Goal: Task Accomplishment & Management: Use online tool/utility

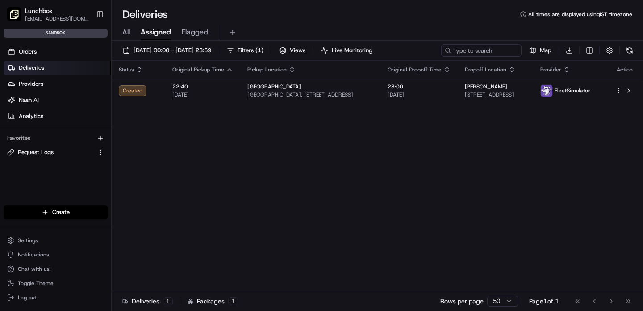
click at [155, 35] on span "Assigned" at bounding box center [156, 32] width 30 height 11
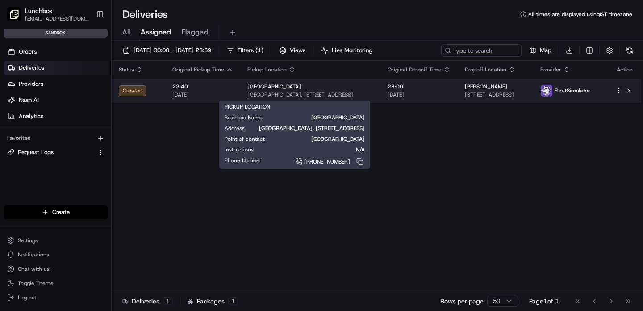
click at [280, 93] on span "[GEOGRAPHIC_DATA], [STREET_ADDRESS]" at bounding box center [311, 94] width 126 height 7
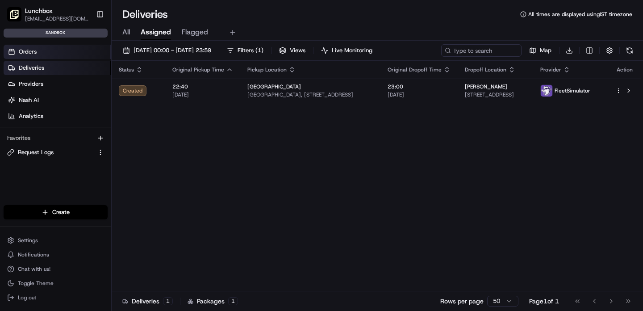
click at [31, 52] on span "Orders" at bounding box center [28, 52] width 18 height 8
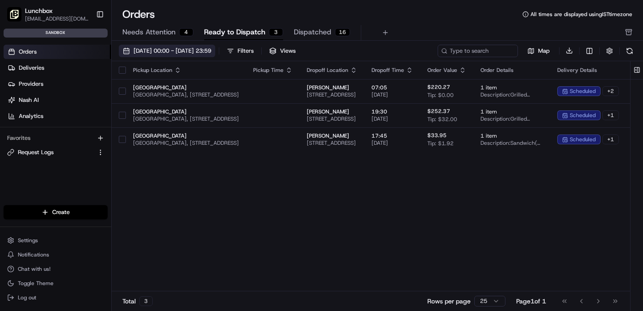
click at [211, 50] on span "[DATE] 00:00 - [DATE] 23:59" at bounding box center [173, 51] width 78 height 8
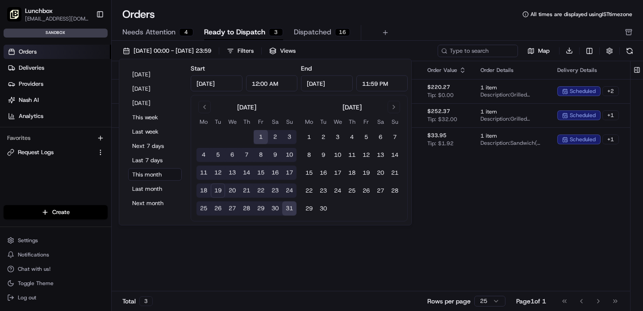
click at [214, 190] on button "19" at bounding box center [218, 191] width 14 height 14
type input "[DATE]"
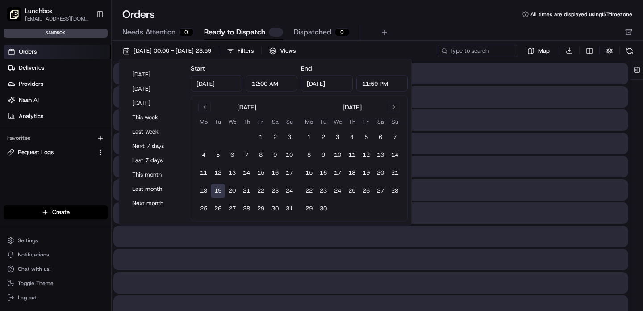
click at [214, 190] on button "19" at bounding box center [218, 191] width 14 height 14
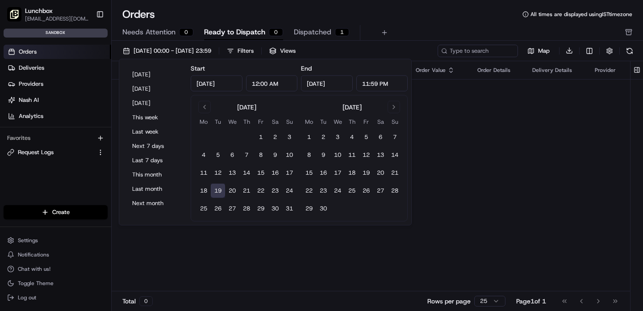
click at [90, 181] on div "Orders Deliveries Providers [PERSON_NAME] Analytics Favorites Request Logs" at bounding box center [55, 132] width 111 height 182
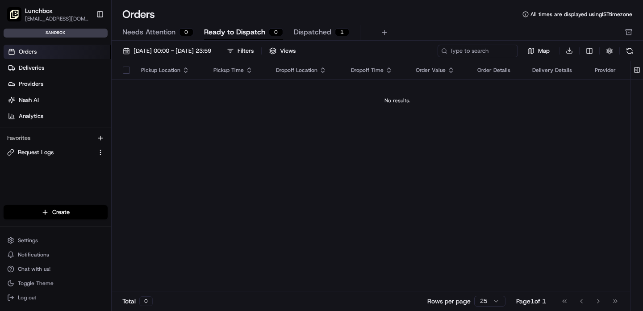
click at [304, 30] on span "Dispatched" at bounding box center [313, 32] width 38 height 11
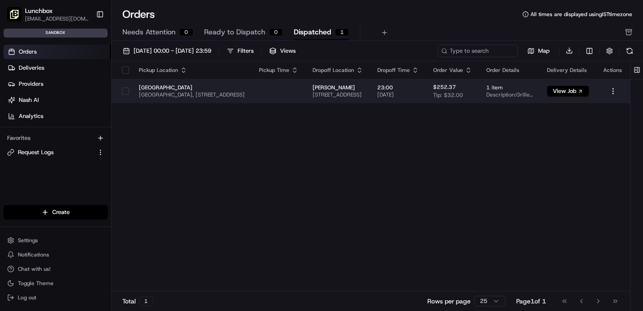
click at [245, 93] on span "[GEOGRAPHIC_DATA], [STREET_ADDRESS]" at bounding box center [192, 94] width 106 height 7
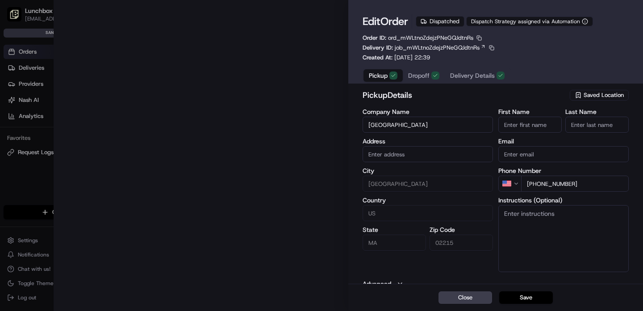
type input "[STREET_ADDRESS]"
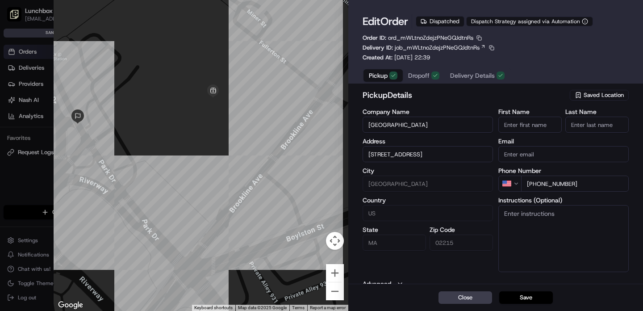
click at [31, 174] on div at bounding box center [321, 155] width 643 height 311
type input "+1"
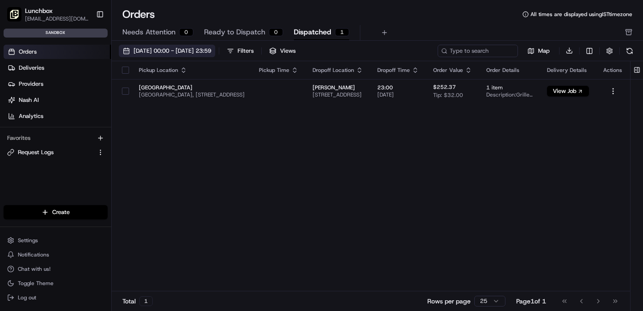
click at [211, 49] on span "[DATE] 00:00 - [DATE] 23:59" at bounding box center [173, 51] width 78 height 8
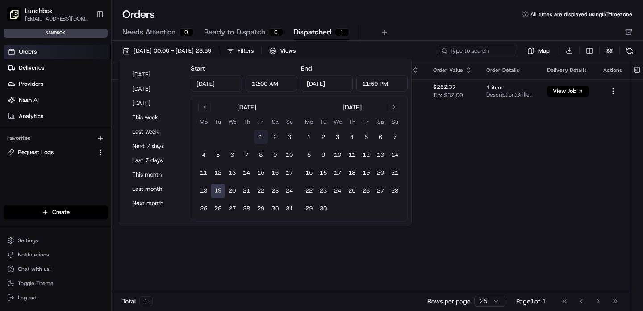
click at [257, 139] on button "1" at bounding box center [261, 137] width 14 height 14
type input "[DATE]"
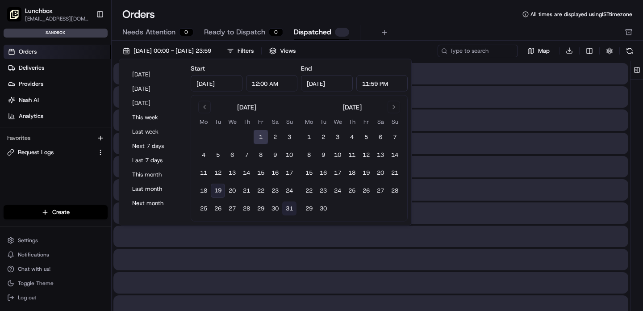
click at [288, 207] on button "31" at bounding box center [289, 209] width 14 height 14
type input "[DATE]"
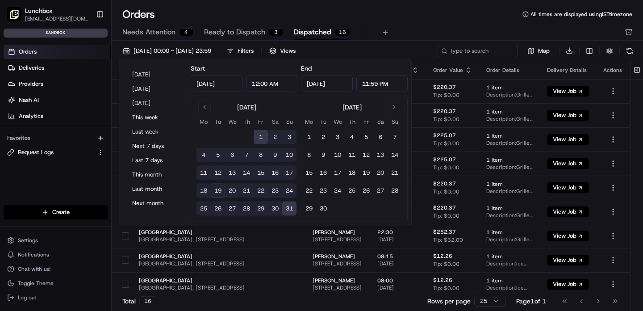
click at [61, 185] on div "Orders Deliveries Providers [PERSON_NAME] Analytics Favorites Request Logs" at bounding box center [55, 132] width 111 height 182
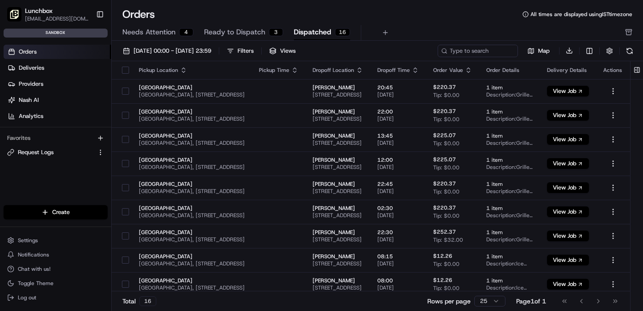
click at [321, 32] on span "Dispatched" at bounding box center [313, 32] width 38 height 11
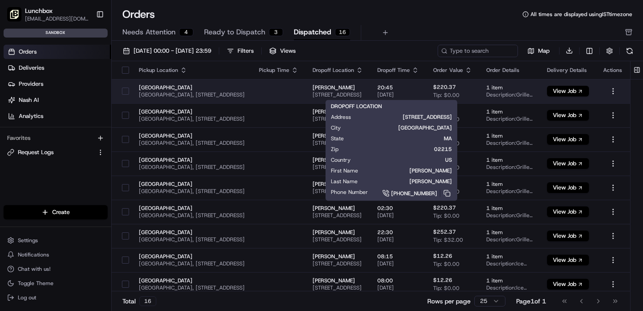
click at [349, 92] on span "[STREET_ADDRESS]" at bounding box center [338, 94] width 50 height 7
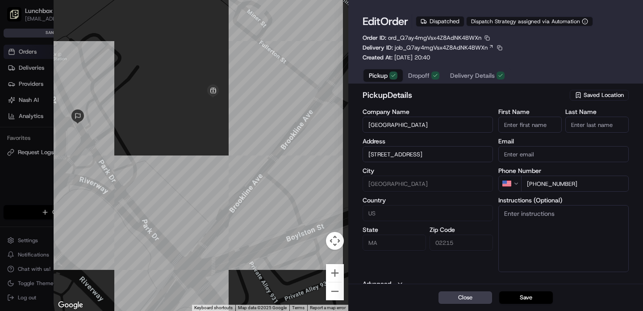
click at [18, 128] on div at bounding box center [321, 155] width 643 height 311
type input "+1"
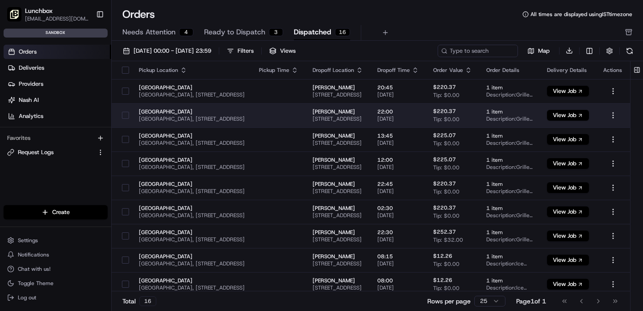
click at [354, 114] on span "[PERSON_NAME]" at bounding box center [338, 111] width 50 height 7
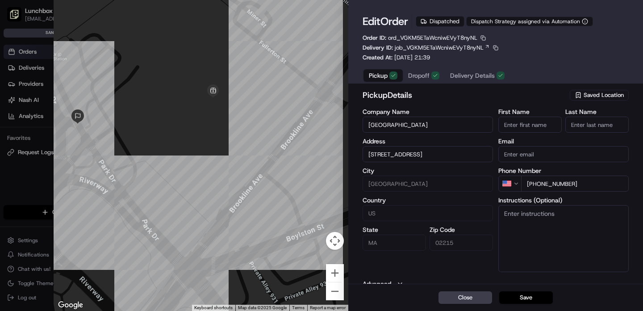
type input "+1"
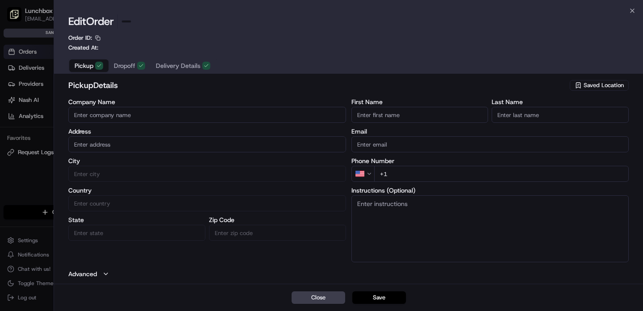
click at [21, 143] on div at bounding box center [321, 155] width 643 height 311
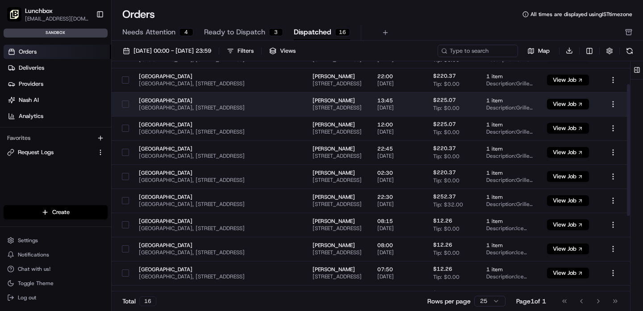
scroll to position [42, 0]
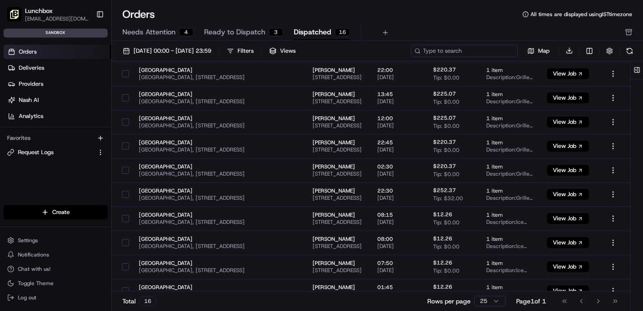
click at [472, 50] on input at bounding box center [464, 51] width 107 height 13
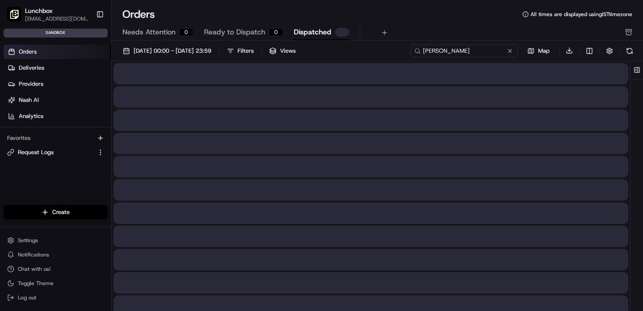
type input "[PERSON_NAME]"
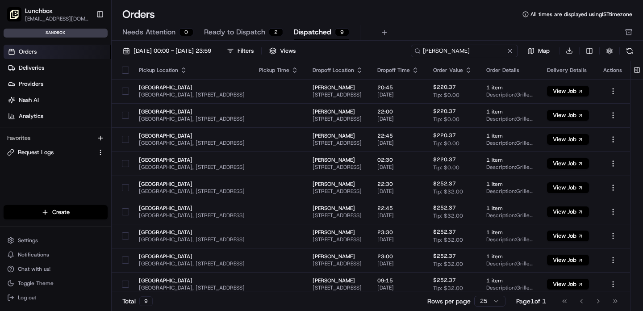
drag, startPoint x: 457, startPoint y: 50, endPoint x: 413, endPoint y: 48, distance: 44.3
click at [413, 48] on input "[PERSON_NAME]" at bounding box center [464, 51] width 107 height 13
paste input "ord_QLqUHEimNMTDoimipG2PX9"
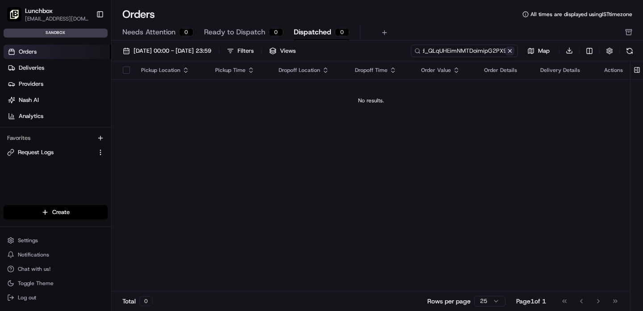
type input "ord_QLqUHEimNMTDoimipG2PX9"
click at [511, 50] on button at bounding box center [510, 50] width 9 height 9
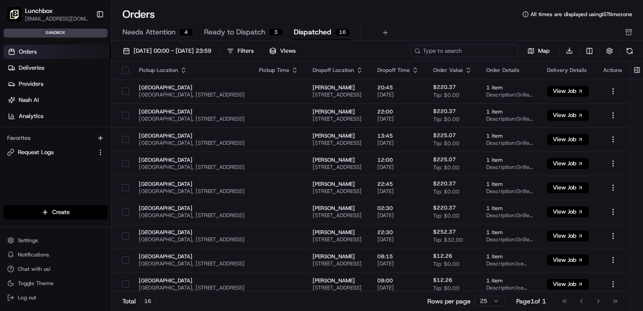
click at [461, 54] on input at bounding box center [464, 51] width 107 height 13
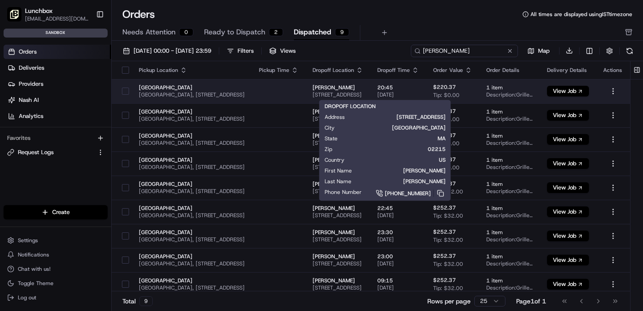
type input "[PERSON_NAME]"
click at [363, 89] on span "[PERSON_NAME]" at bounding box center [338, 87] width 50 height 7
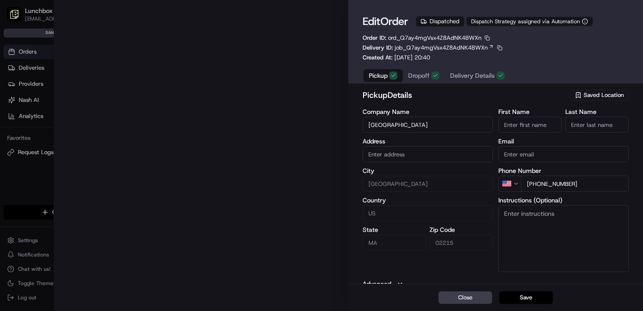
type input "[STREET_ADDRESS]"
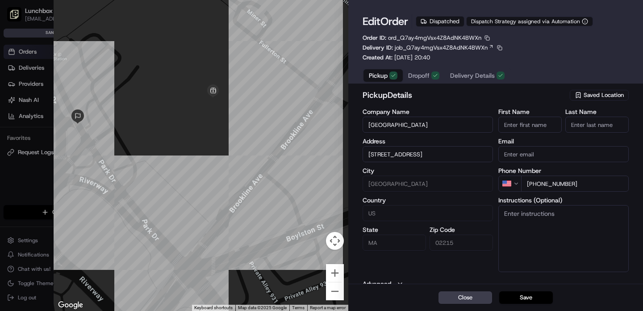
click at [33, 138] on div at bounding box center [321, 155] width 643 height 311
type input "+1"
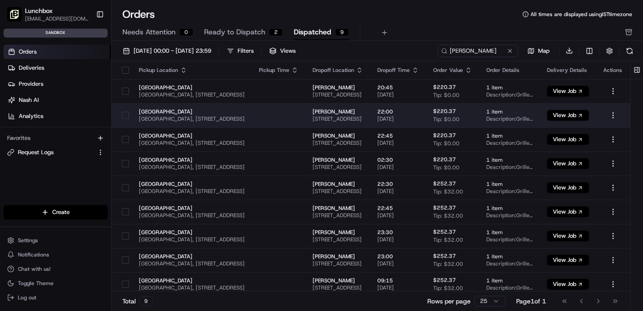
click at [363, 112] on span "[PERSON_NAME]" at bounding box center [338, 111] width 50 height 7
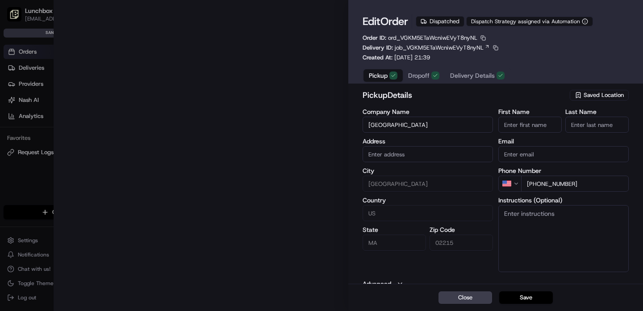
type input "[STREET_ADDRESS]"
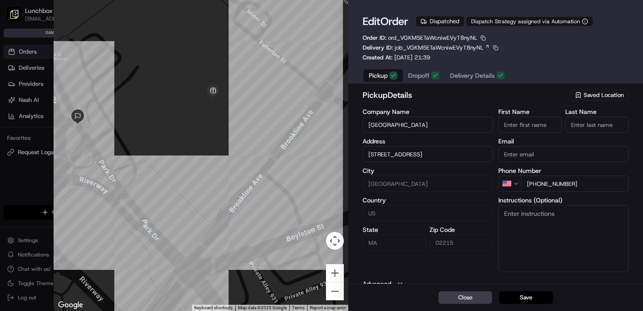
click at [9, 177] on div at bounding box center [321, 155] width 643 height 311
type input "+1"
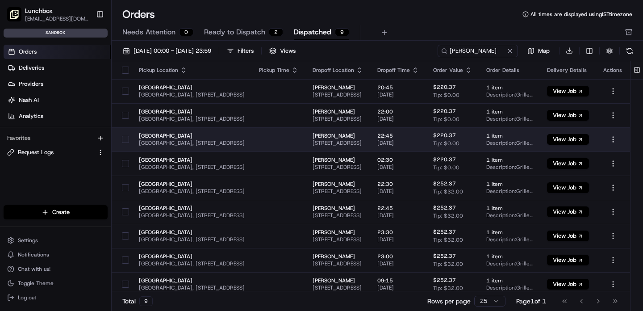
click at [345, 136] on span "[PERSON_NAME]" at bounding box center [338, 135] width 50 height 7
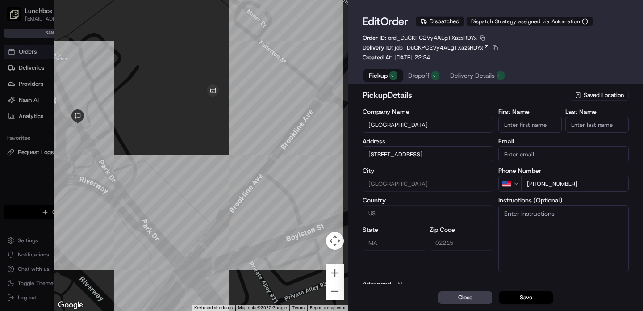
type input "+1"
click at [29, 157] on div at bounding box center [321, 155] width 643 height 311
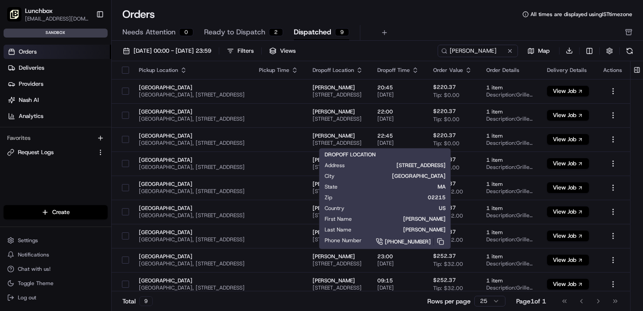
click at [361, 160] on div "DROPOFF LOCATION Address [STREET_ADDRESS][US_STATE] First Name [PERSON_NAME] La…" at bounding box center [385, 199] width 121 height 96
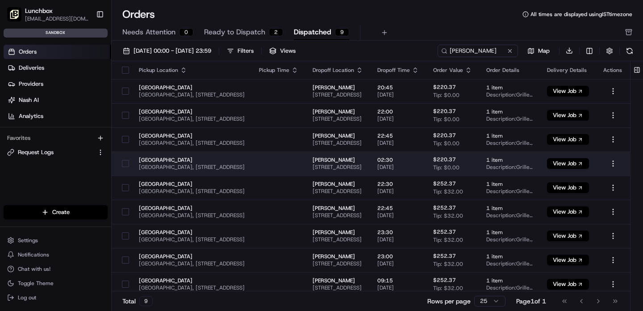
click at [348, 163] on span "[PERSON_NAME]" at bounding box center [338, 159] width 50 height 7
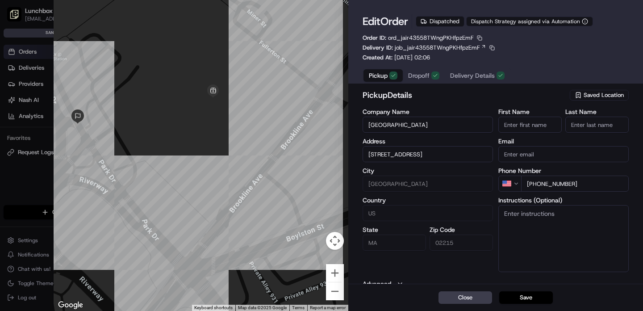
click at [13, 167] on div at bounding box center [321, 155] width 643 height 311
type input "+1"
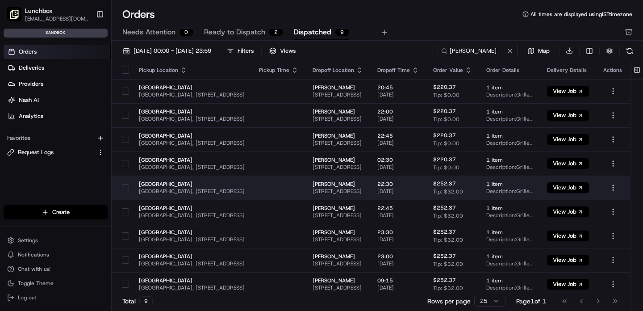
click at [351, 186] on span "[PERSON_NAME]" at bounding box center [338, 184] width 50 height 7
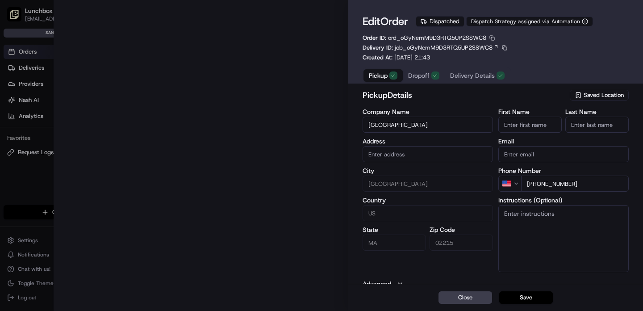
type input "[STREET_ADDRESS]"
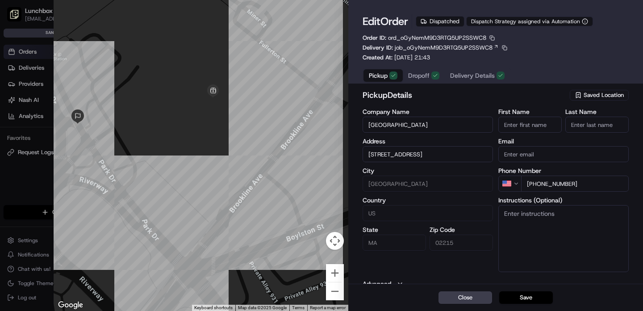
click at [33, 171] on div at bounding box center [321, 155] width 643 height 311
type input "+1"
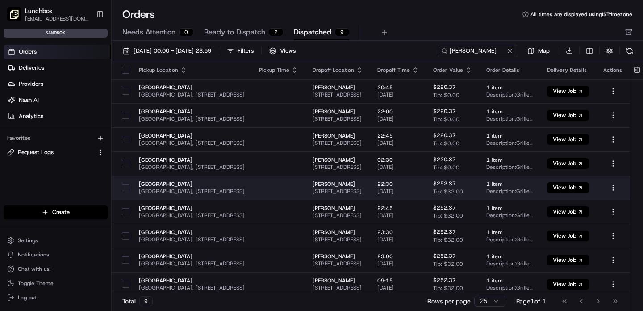
click at [356, 185] on span "[PERSON_NAME]" at bounding box center [338, 184] width 50 height 7
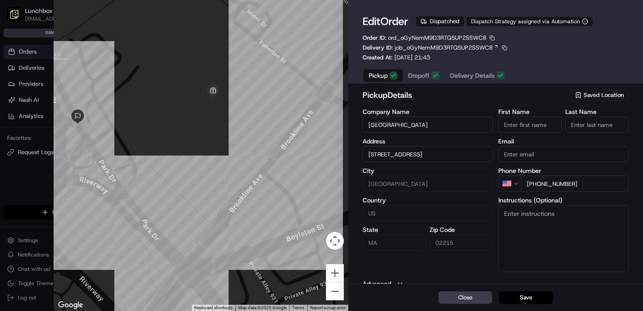
type input "+1"
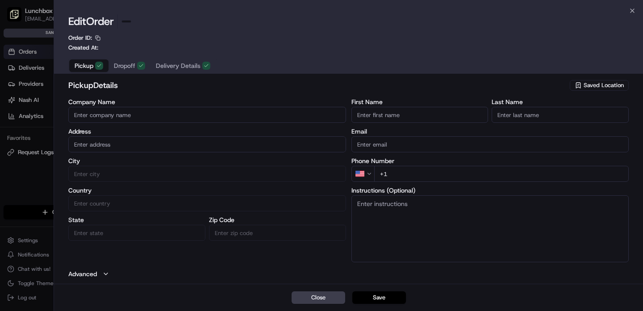
click at [8, 189] on div at bounding box center [321, 155] width 643 height 311
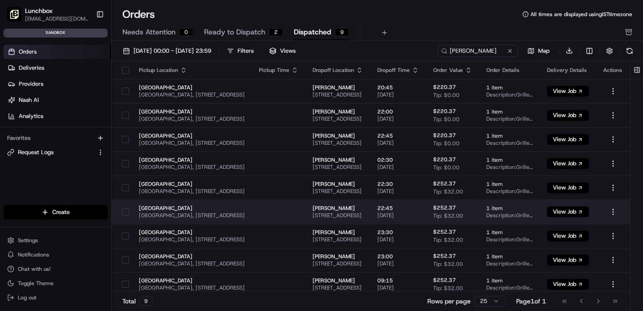
click at [360, 206] on span "[PERSON_NAME]" at bounding box center [338, 208] width 50 height 7
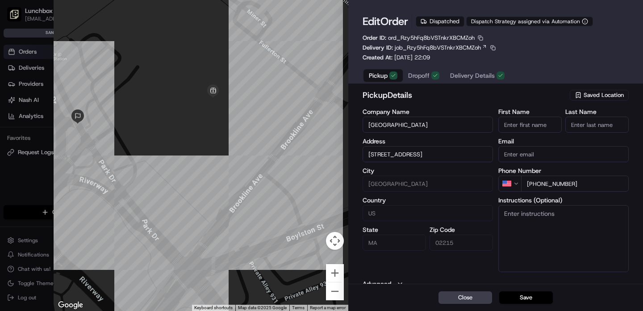
type input "+1"
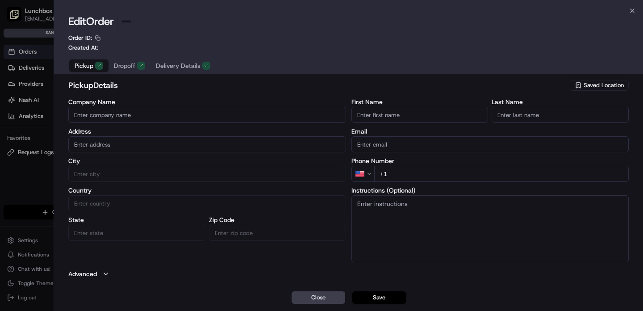
click at [29, 200] on div at bounding box center [321, 155] width 643 height 311
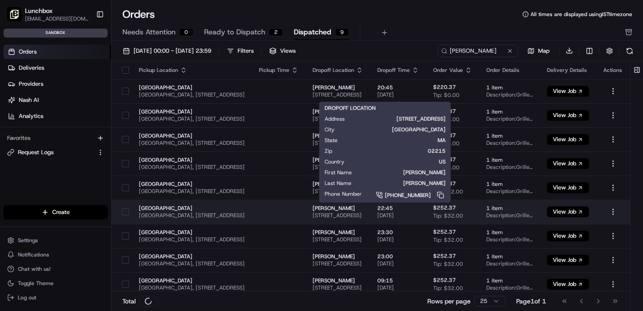
click at [363, 212] on span "[STREET_ADDRESS]" at bounding box center [338, 215] width 50 height 7
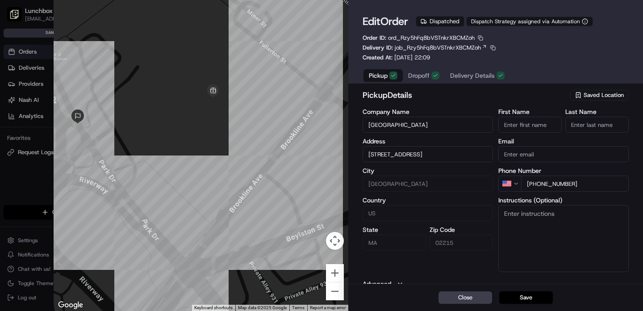
type input "+1"
click at [28, 192] on div at bounding box center [321, 155] width 643 height 311
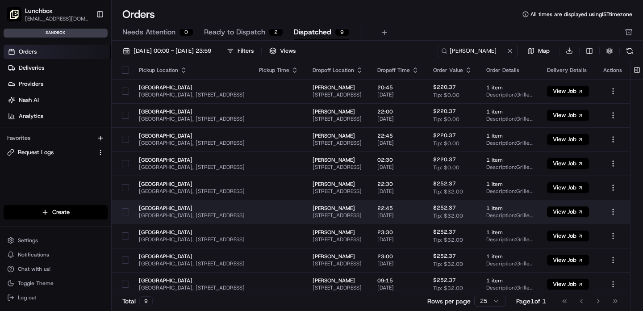
click at [363, 212] on span "[STREET_ADDRESS]" at bounding box center [338, 215] width 50 height 7
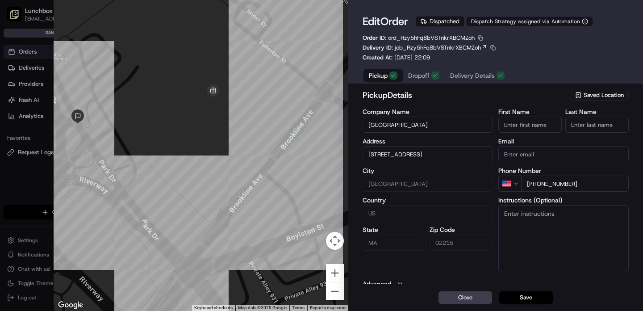
click at [18, 197] on div at bounding box center [321, 155] width 643 height 311
type input "+1"
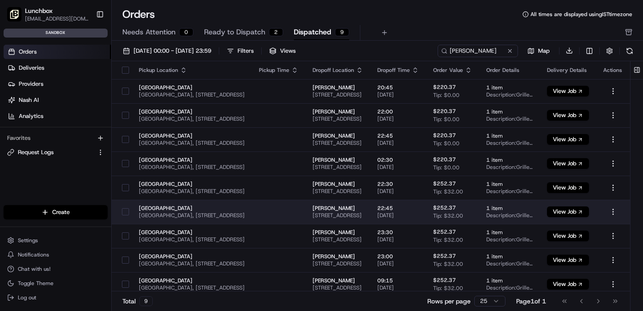
click at [363, 212] on span "[STREET_ADDRESS]" at bounding box center [338, 215] width 50 height 7
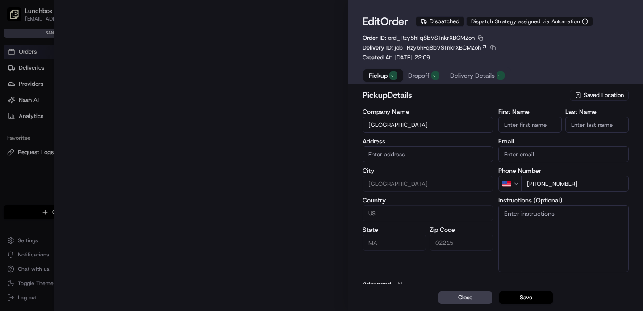
type input "[STREET_ADDRESS]"
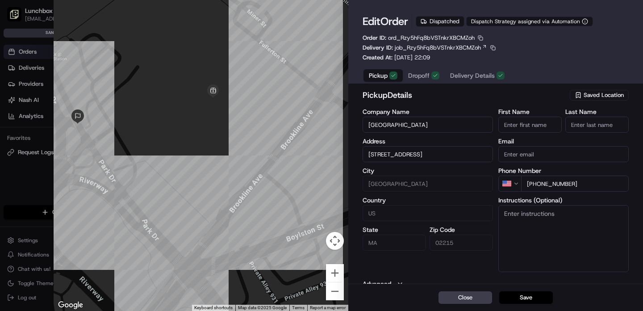
type input "+1"
click at [25, 205] on div at bounding box center [321, 155] width 643 height 311
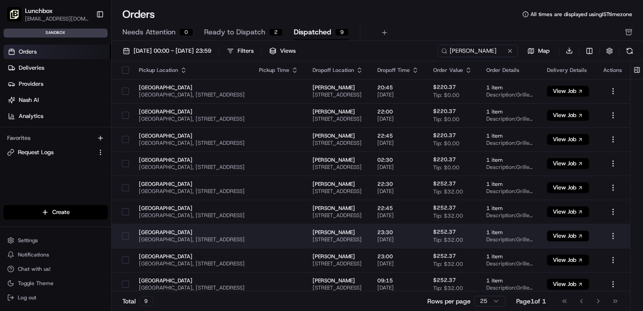
click at [363, 242] on span "[STREET_ADDRESS]" at bounding box center [338, 239] width 50 height 7
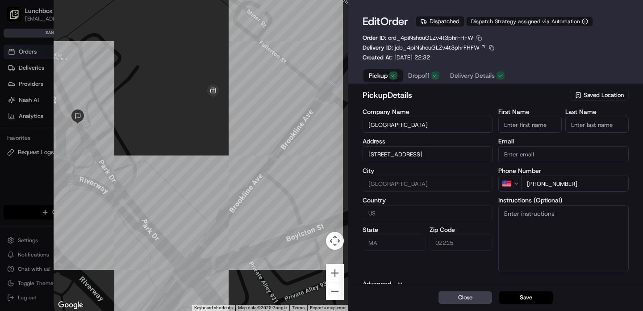
click at [30, 197] on div at bounding box center [321, 155] width 643 height 311
type input "+1"
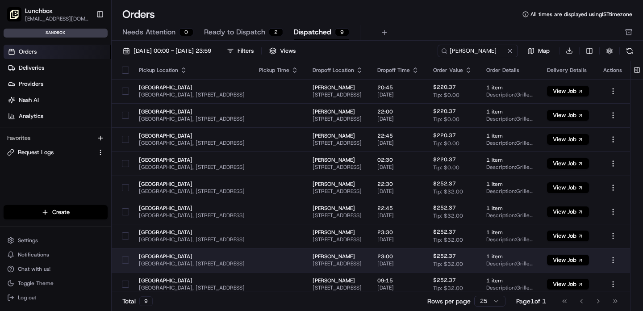
click at [363, 253] on span "[PERSON_NAME]" at bounding box center [338, 256] width 50 height 7
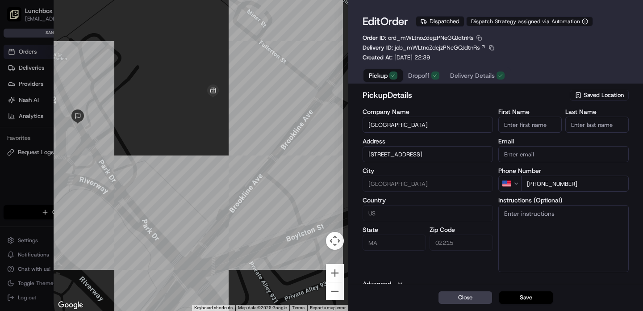
type input "+1"
click at [22, 218] on div at bounding box center [321, 155] width 643 height 311
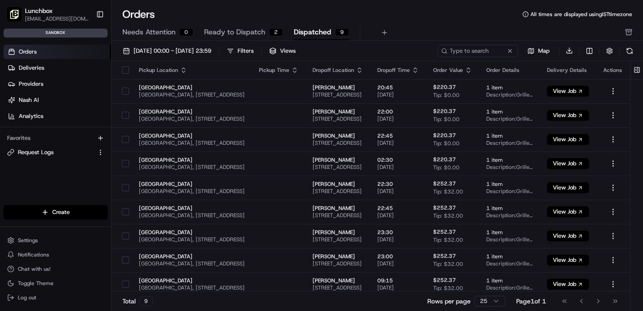
click at [236, 36] on span "Ready to Dispatch" at bounding box center [234, 32] width 61 height 11
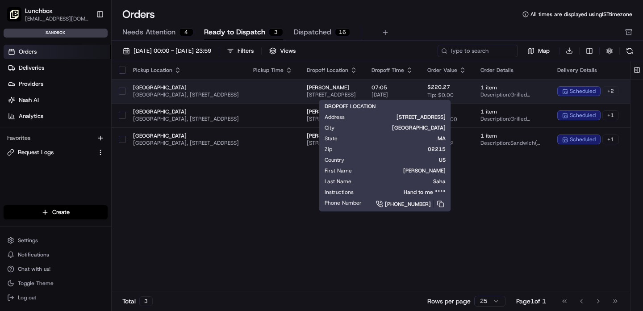
click at [357, 87] on span "[PERSON_NAME]" at bounding box center [332, 87] width 50 height 7
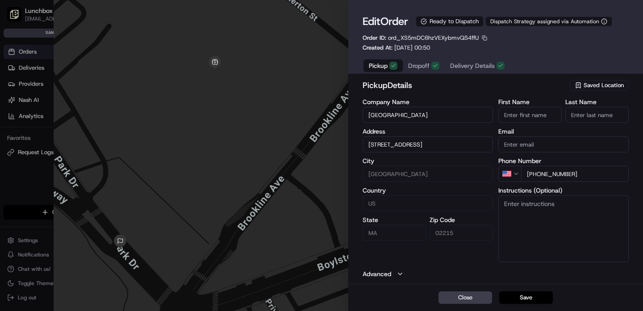
type input "+1"
click at [12, 112] on div at bounding box center [321, 155] width 643 height 311
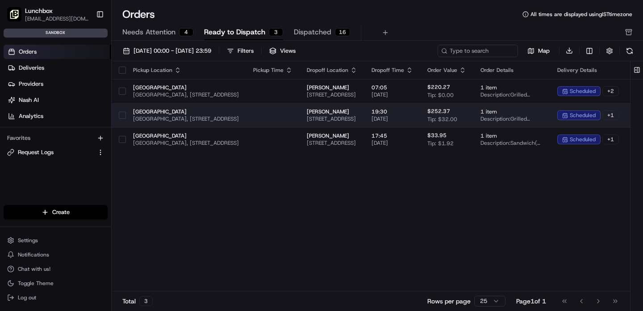
click at [357, 116] on span "[STREET_ADDRESS]" at bounding box center [332, 118] width 50 height 7
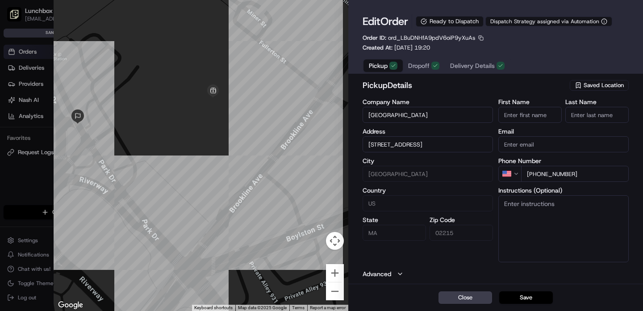
click at [28, 129] on div at bounding box center [321, 155] width 643 height 311
type input "+1"
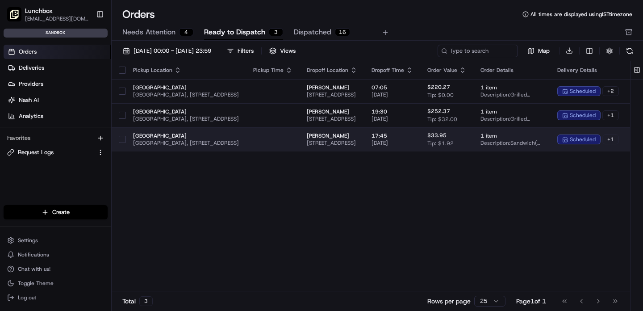
click at [357, 143] on span "[STREET_ADDRESS]" at bounding box center [332, 142] width 50 height 7
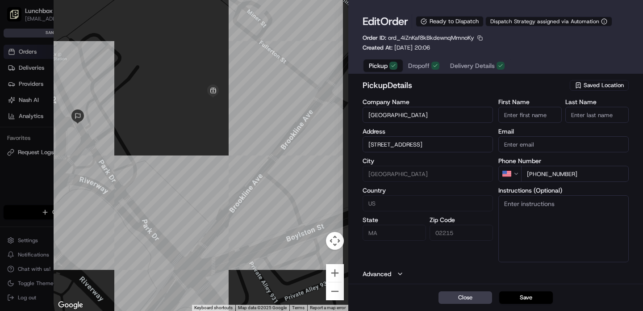
click at [28, 134] on div at bounding box center [321, 155] width 643 height 311
type input "+1"
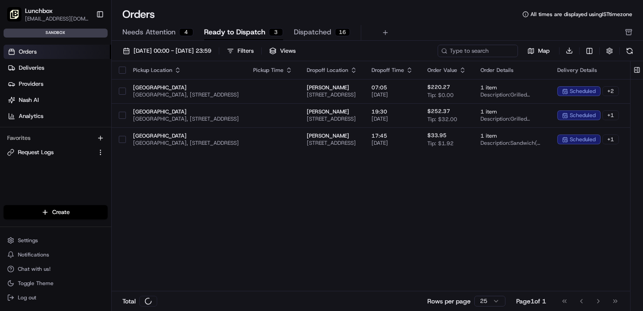
click at [156, 32] on span "Needs Attention" at bounding box center [148, 32] width 53 height 11
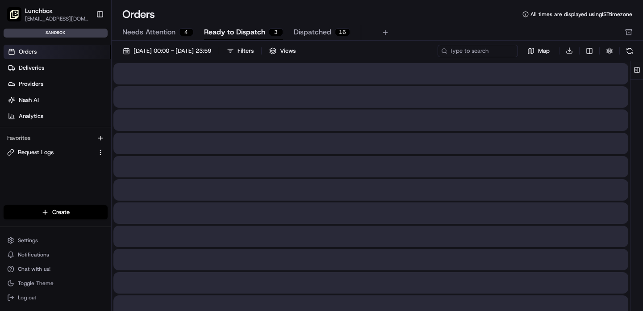
click at [254, 37] on span "Ready to Dispatch" at bounding box center [234, 32] width 61 height 11
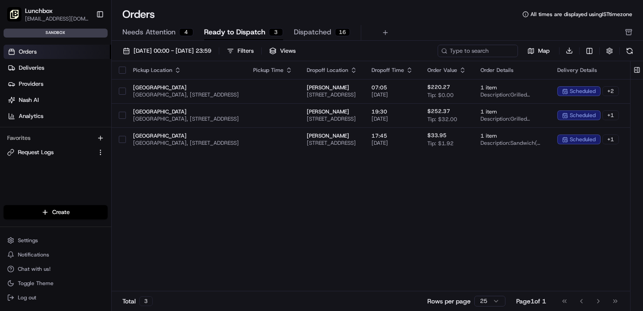
click at [327, 32] on span "Dispatched" at bounding box center [313, 32] width 38 height 11
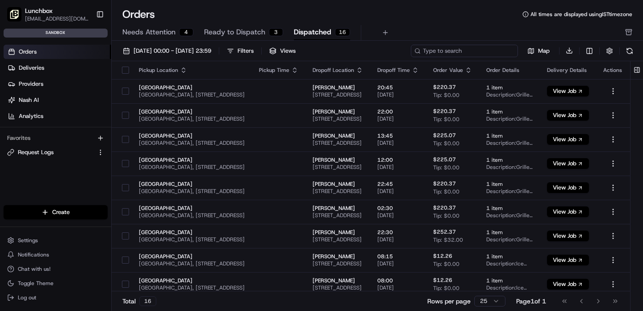
click at [471, 49] on input at bounding box center [464, 51] width 107 height 13
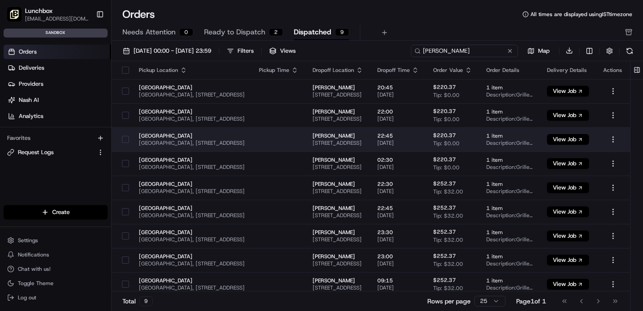
scroll to position [4, 0]
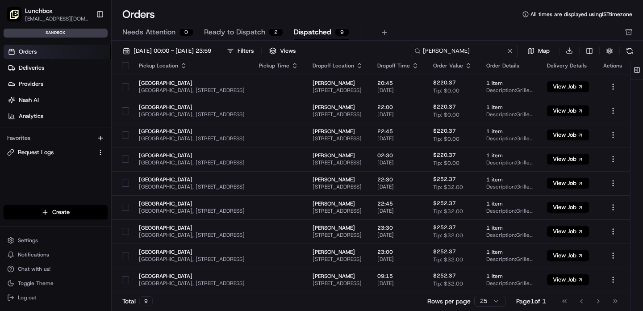
type input "[PERSON_NAME]"
click at [480, 301] on html "Lunchbox [EMAIL_ADDRESS][DOMAIN_NAME] Toggle Sidebar sandbox Orders Deliveries …" at bounding box center [321, 155] width 643 height 311
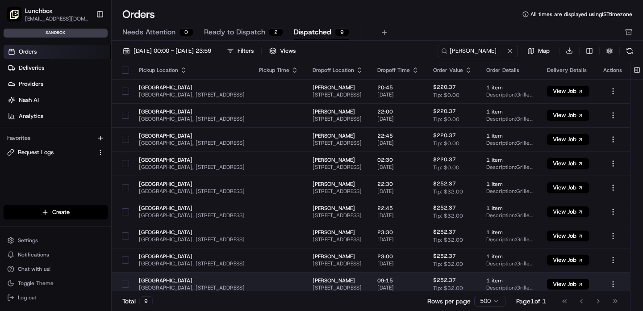
click at [363, 283] on span "[PERSON_NAME]" at bounding box center [338, 280] width 50 height 7
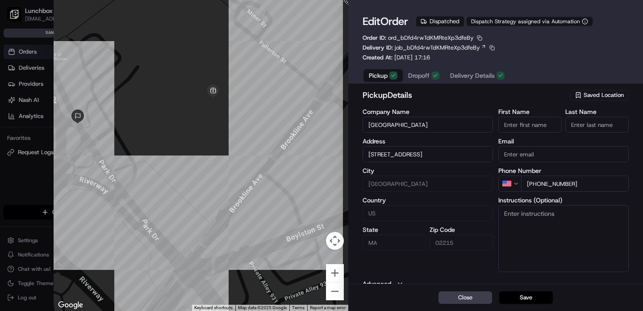
type input "+1"
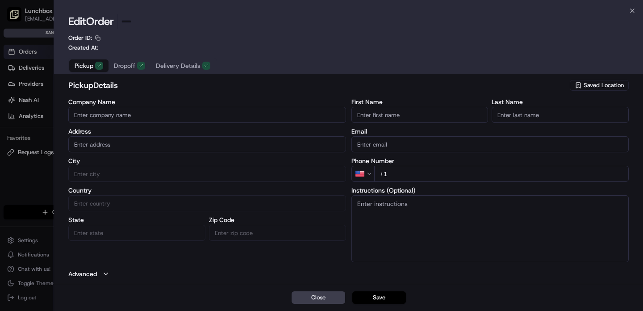
click at [13, 165] on div at bounding box center [321, 155] width 643 height 311
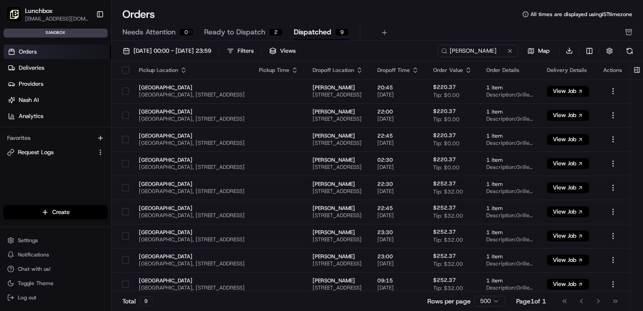
click at [52, 15] on span "[EMAIL_ADDRESS][DOMAIN_NAME]" at bounding box center [57, 18] width 64 height 7
click at [55, 16] on span "[EMAIL_ADDRESS][DOMAIN_NAME]" at bounding box center [57, 18] width 64 height 7
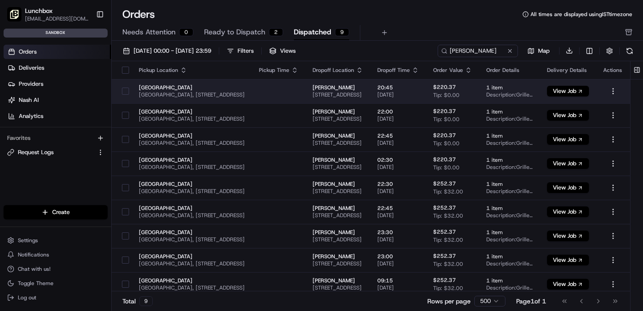
click at [355, 91] on span "[STREET_ADDRESS]" at bounding box center [338, 94] width 50 height 7
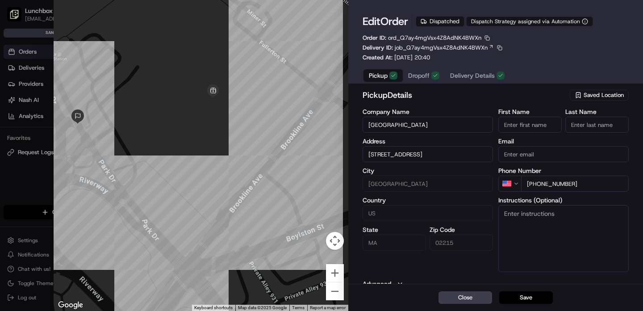
click at [26, 150] on div at bounding box center [321, 155] width 643 height 311
type input "+1"
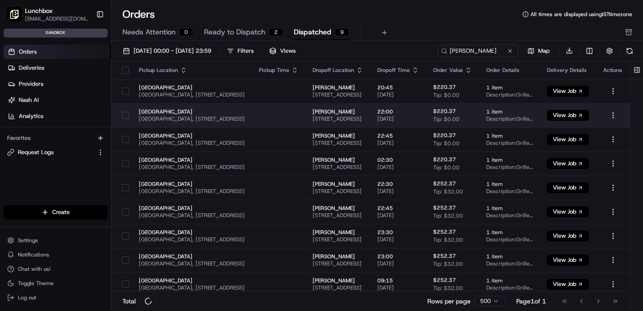
click at [358, 115] on span "[STREET_ADDRESS]" at bounding box center [338, 118] width 50 height 7
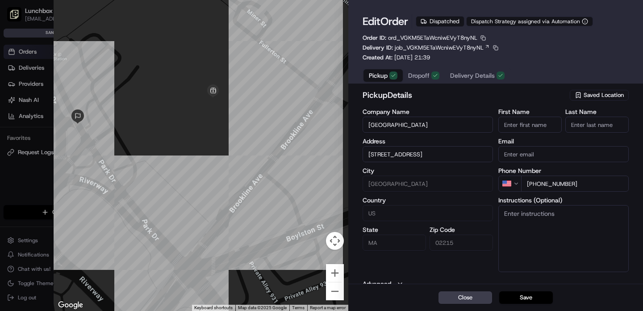
click at [32, 161] on div at bounding box center [321, 155] width 643 height 311
type input "+1"
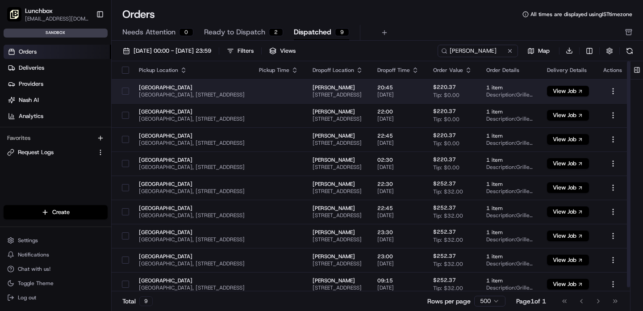
click at [363, 93] on span "[STREET_ADDRESS]" at bounding box center [338, 94] width 50 height 7
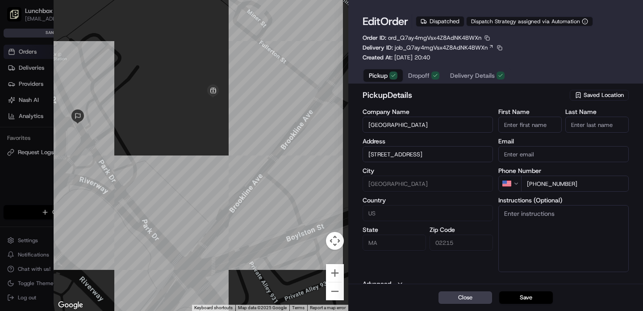
type input "+1"
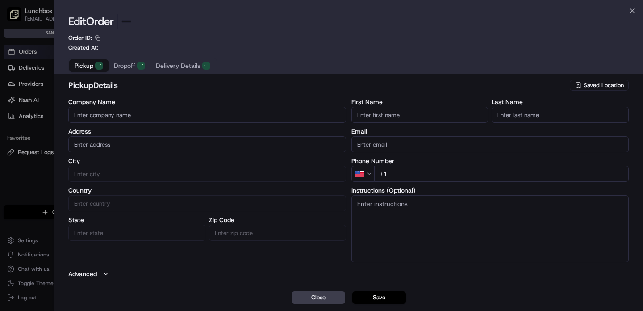
click at [16, 140] on div at bounding box center [321, 155] width 643 height 311
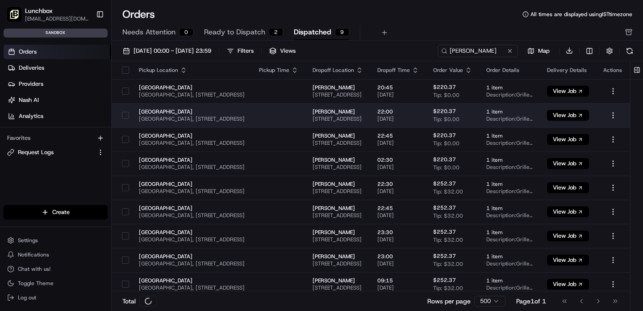
click at [363, 113] on span "[PERSON_NAME]" at bounding box center [338, 111] width 50 height 7
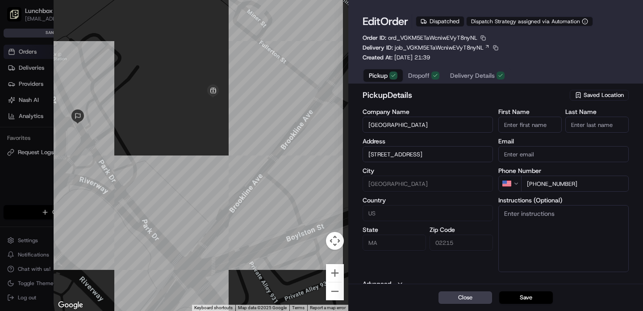
click at [32, 109] on div at bounding box center [321, 155] width 643 height 311
type input "+1"
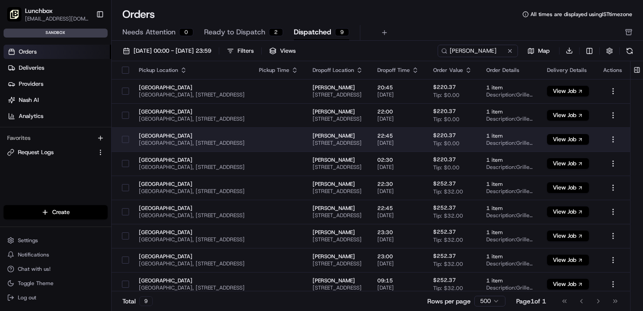
click at [363, 133] on span "[PERSON_NAME]" at bounding box center [338, 135] width 50 height 7
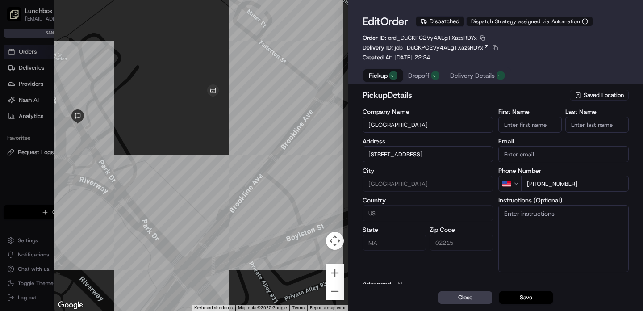
click at [42, 135] on div at bounding box center [321, 155] width 643 height 311
type input "+1"
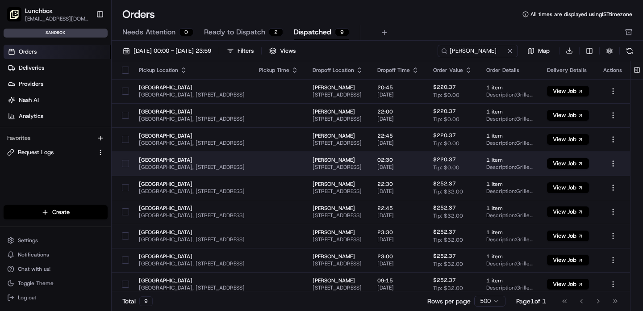
click at [363, 156] on span "[PERSON_NAME]" at bounding box center [338, 159] width 50 height 7
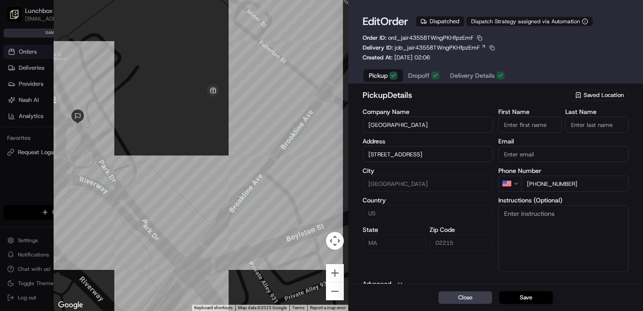
click at [18, 161] on div at bounding box center [321, 155] width 643 height 311
type input "+1"
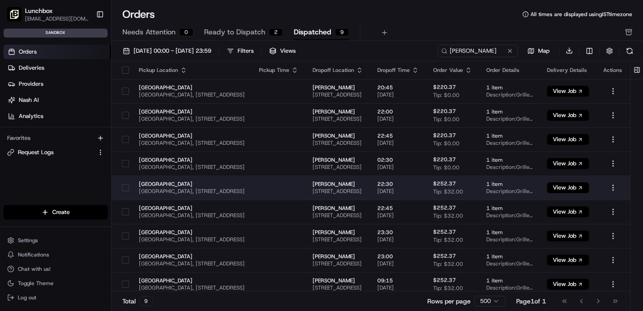
click at [356, 189] on span "[STREET_ADDRESS]" at bounding box center [338, 191] width 50 height 7
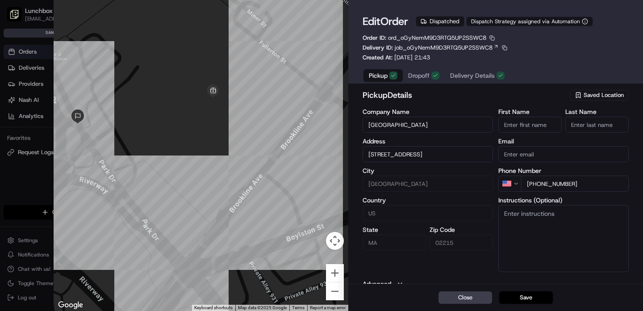
click at [11, 174] on div at bounding box center [321, 155] width 643 height 311
type input "+1"
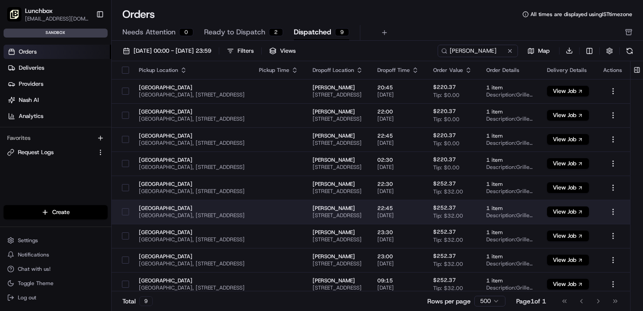
click at [362, 213] on span "[STREET_ADDRESS]" at bounding box center [338, 215] width 50 height 7
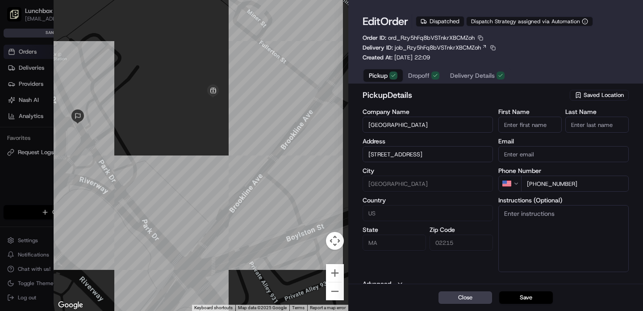
click at [28, 191] on div at bounding box center [321, 155] width 643 height 311
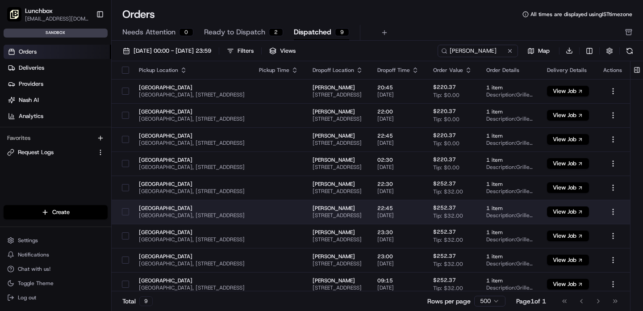
click at [363, 211] on span "[PERSON_NAME]" at bounding box center [338, 208] width 50 height 7
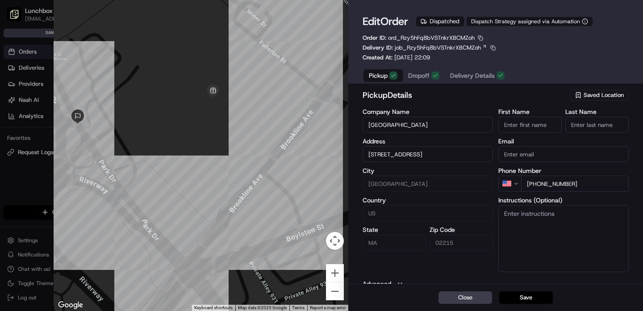
click at [13, 194] on div at bounding box center [321, 155] width 643 height 311
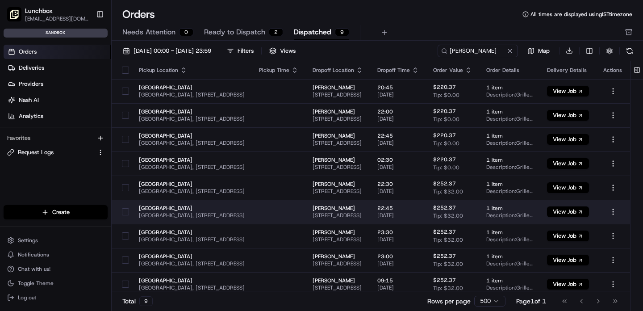
scroll to position [4, 0]
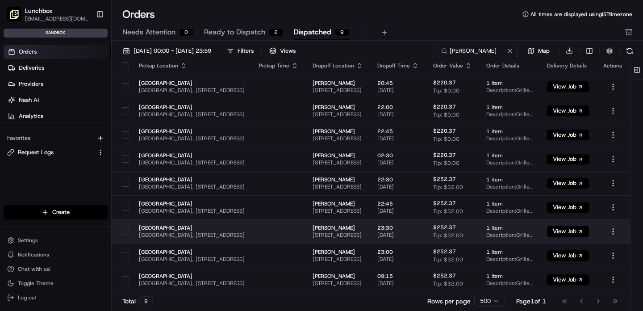
click at [363, 227] on span "[PERSON_NAME]" at bounding box center [338, 227] width 50 height 7
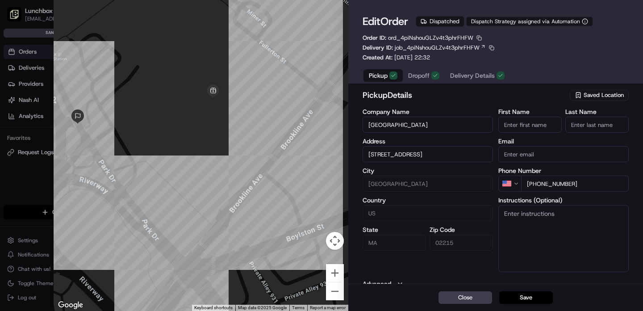
click at [18, 202] on div at bounding box center [321, 155] width 643 height 311
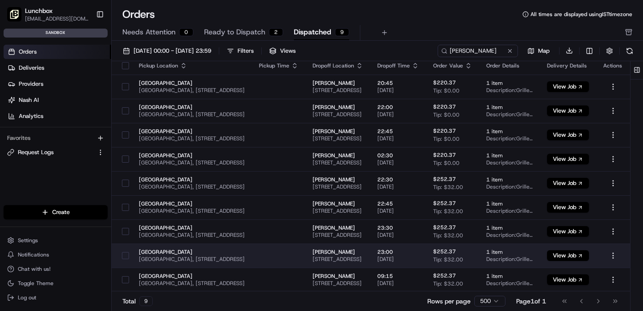
click at [148, 254] on span "[GEOGRAPHIC_DATA]" at bounding box center [192, 251] width 106 height 7
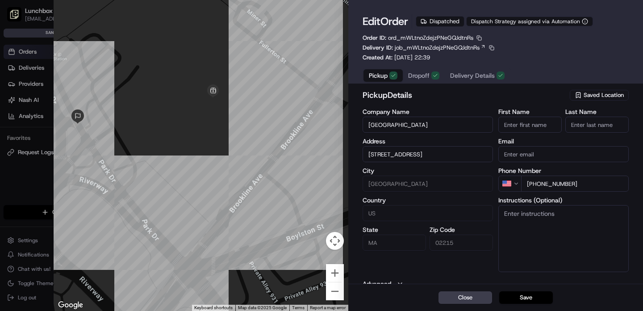
click at [21, 215] on div at bounding box center [321, 155] width 643 height 311
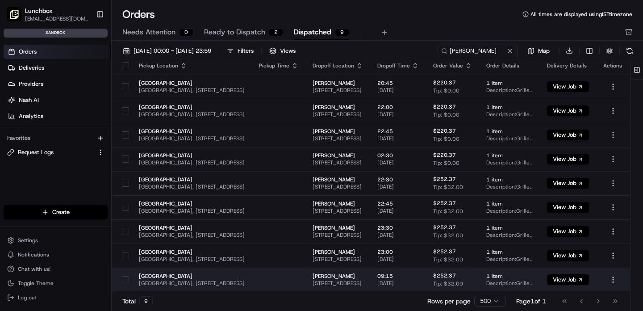
click at [163, 282] on span "[GEOGRAPHIC_DATA], [STREET_ADDRESS]" at bounding box center [192, 283] width 106 height 7
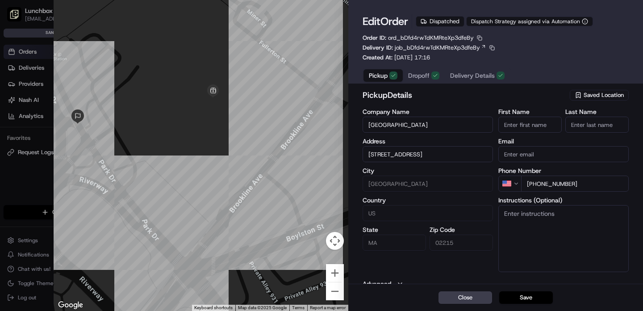
click at [33, 208] on div at bounding box center [321, 155] width 643 height 311
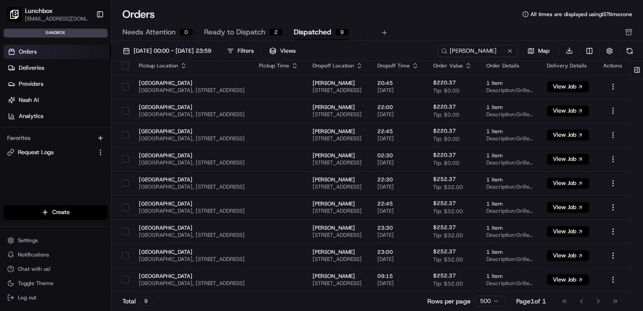
click at [600, 301] on div "Go to first page Go to previous page Go to next page Go to last page" at bounding box center [590, 301] width 66 height 13
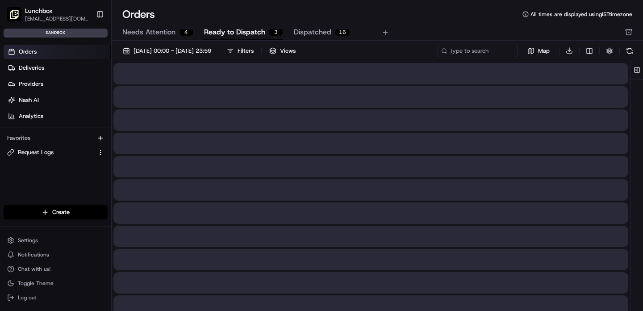
click at [232, 35] on span "Ready to Dispatch" at bounding box center [234, 32] width 61 height 11
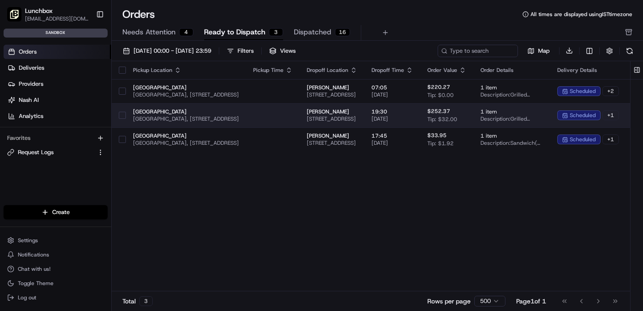
click at [357, 115] on span "[STREET_ADDRESS]" at bounding box center [332, 118] width 50 height 7
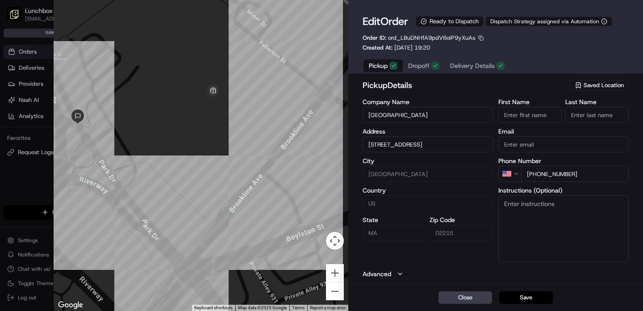
click at [18, 117] on div at bounding box center [321, 155] width 643 height 311
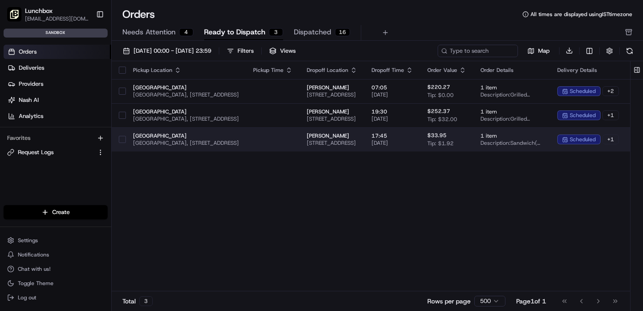
click at [357, 132] on span "[PERSON_NAME]" at bounding box center [332, 135] width 50 height 7
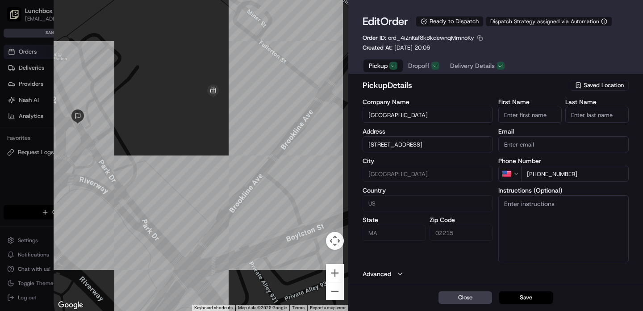
click at [11, 102] on div at bounding box center [321, 155] width 643 height 311
